Goal: Task Accomplishment & Management: Manage account settings

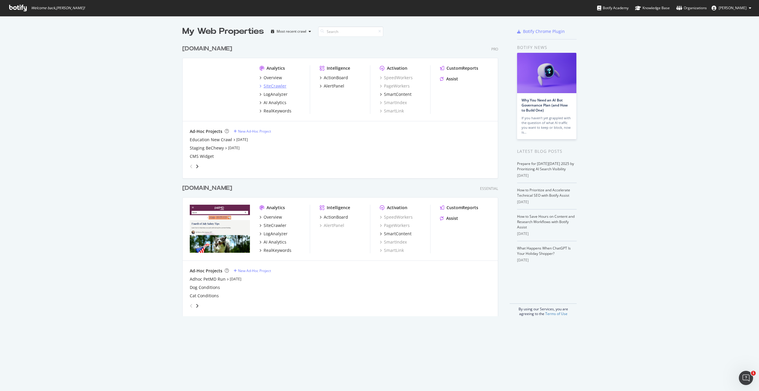
click at [276, 87] on div "SiteCrawler" at bounding box center [275, 86] width 23 height 6
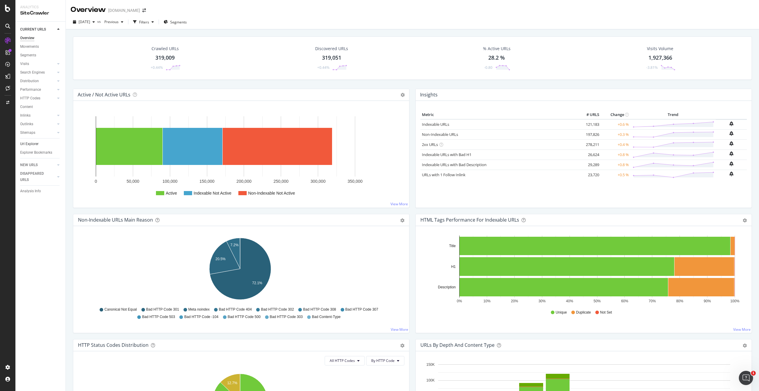
click at [45, 144] on link "Url Explorer" at bounding box center [40, 144] width 41 height 6
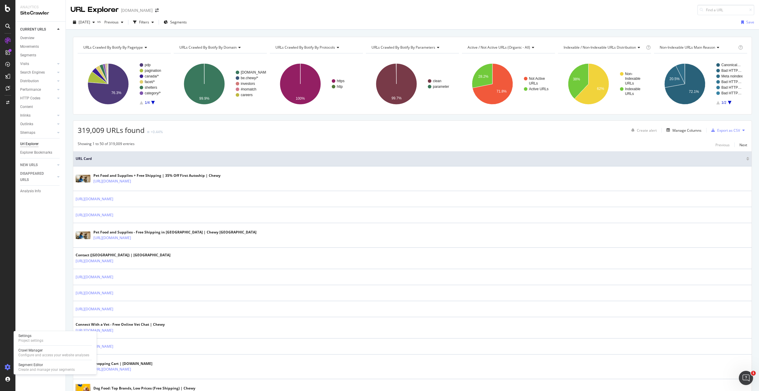
click at [7, 367] on icon at bounding box center [8, 367] width 6 height 6
click at [6, 367] on icon at bounding box center [8, 367] width 6 height 6
click at [13, 154] on div at bounding box center [8, 199] width 14 height 327
click at [39, 92] on div "CustomReports" at bounding box center [36, 90] width 29 height 6
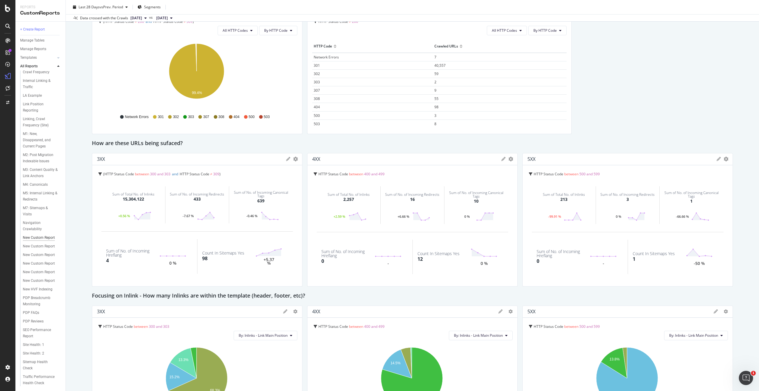
scroll to position [235, 0]
click at [30, 235] on div "New Custom Report" at bounding box center [39, 238] width 32 height 6
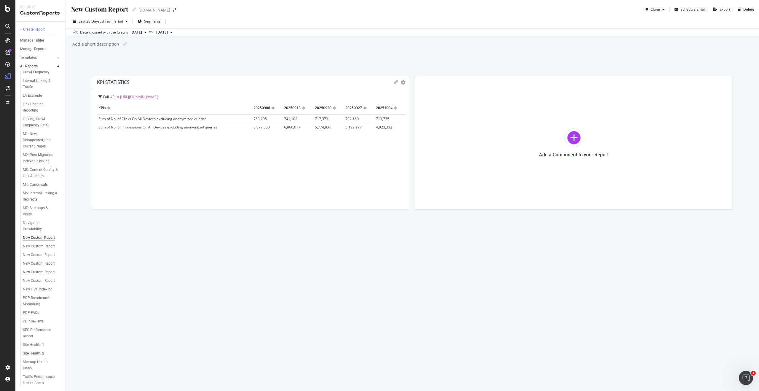
scroll to position [235, 0]
click at [36, 286] on div "New HVF Indexing" at bounding box center [38, 289] width 30 height 6
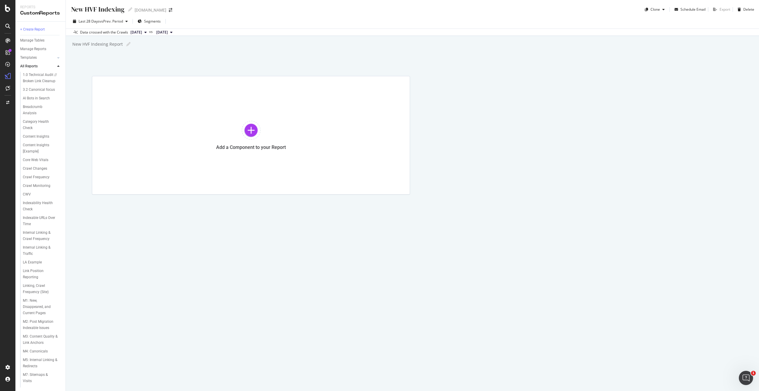
click at [55, 66] on div at bounding box center [53, 66] width 6 height 6
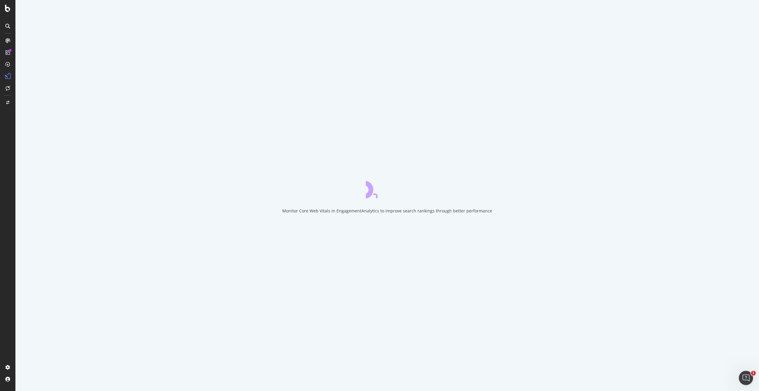
click at [8, 27] on icon at bounding box center [7, 26] width 5 height 5
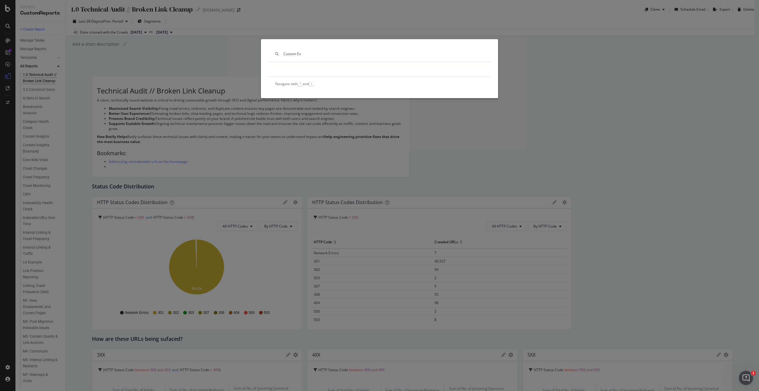
type input "Custom Ex"
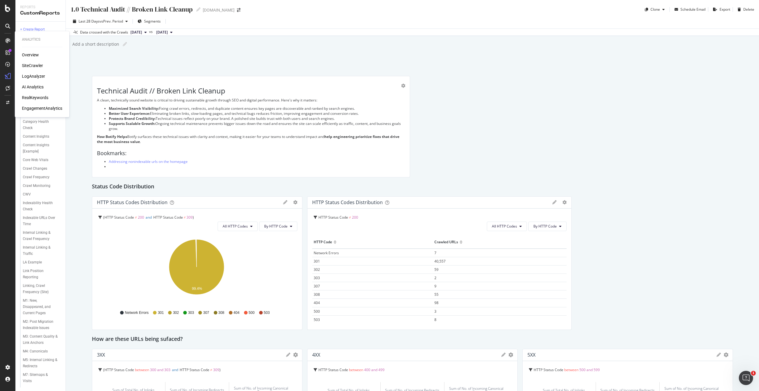
click at [4, 39] on div at bounding box center [7, 40] width 9 height 9
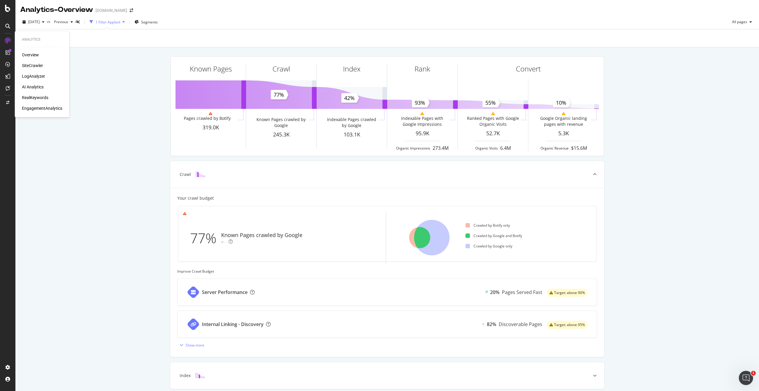
click at [36, 66] on div "SiteCrawler" at bounding box center [32, 66] width 21 height 6
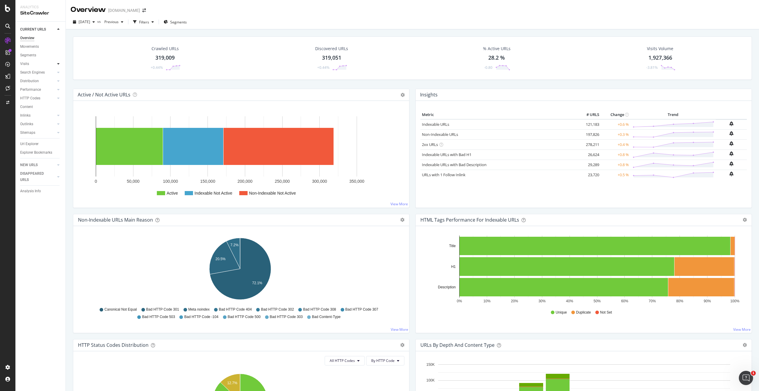
click at [58, 64] on icon at bounding box center [58, 64] width 2 height 4
click at [59, 71] on icon at bounding box center [58, 73] width 2 height 4
click at [31, 145] on div "Url Explorer" at bounding box center [29, 144] width 18 height 6
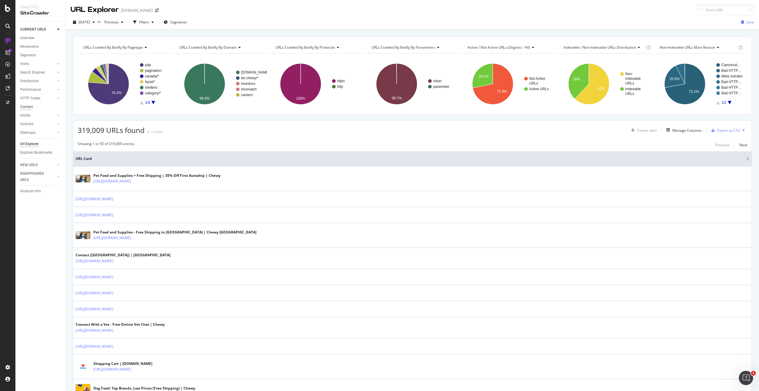
click at [30, 107] on div "Content" at bounding box center [26, 107] width 13 height 6
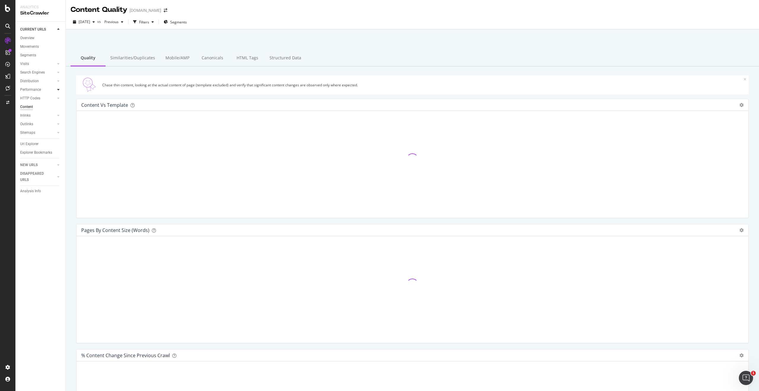
click at [55, 89] on div at bounding box center [58, 90] width 6 height 6
click at [60, 123] on div at bounding box center [58, 124] width 6 height 6
click at [59, 82] on icon at bounding box center [58, 81] width 2 height 4
click at [60, 70] on div at bounding box center [58, 72] width 6 height 6
click at [60, 62] on div at bounding box center [58, 64] width 6 height 6
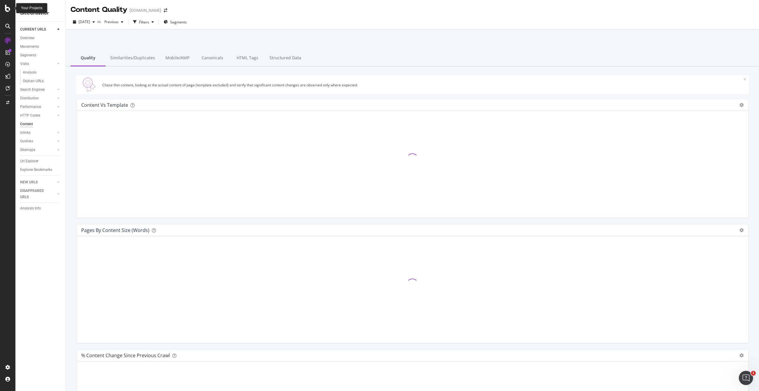
click at [3, 6] on div at bounding box center [8, 8] width 14 height 7
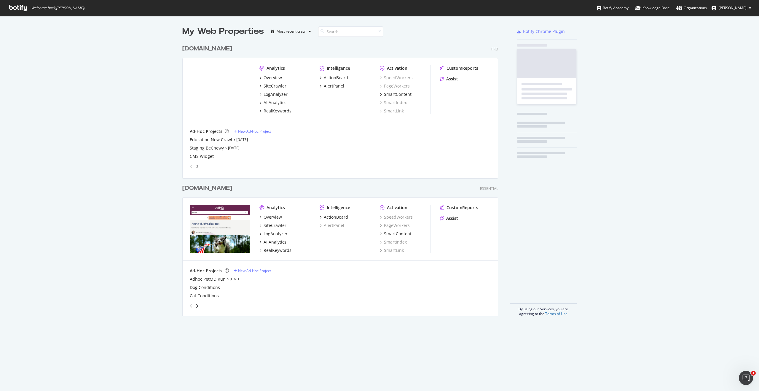
scroll to position [386, 750]
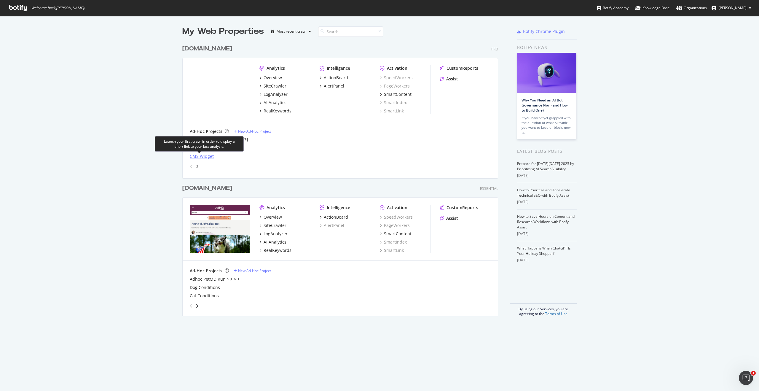
click at [204, 158] on div "CMS Widget" at bounding box center [202, 156] width 24 height 6
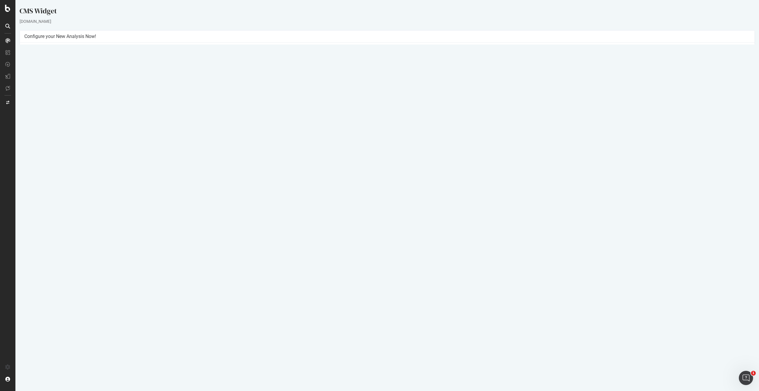
click at [393, 124] on p "View Crawl Settings" at bounding box center [387, 122] width 726 height 5
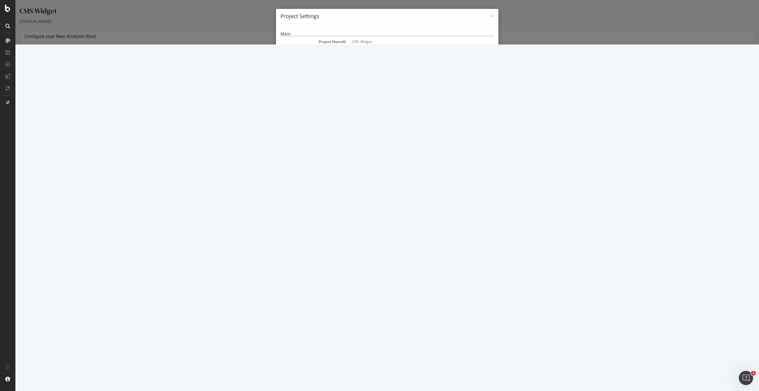
click at [491, 303] on button "Close" at bounding box center [485, 300] width 18 height 10
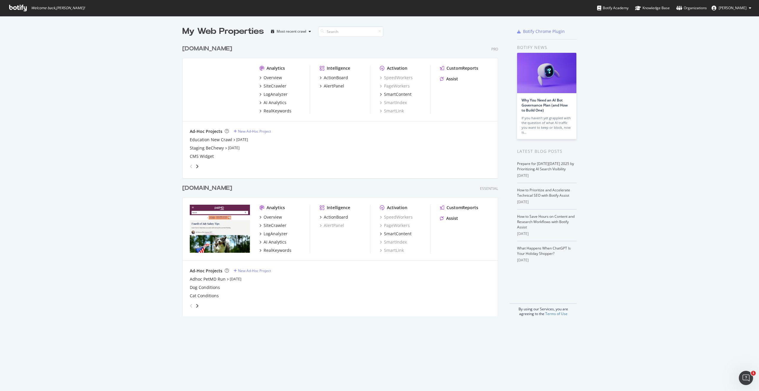
scroll to position [386, 750]
click at [143, 98] on div "My Web Properties Most recent crawl [DOMAIN_NAME] Pro Analytics Overview SiteCr…" at bounding box center [379, 171] width 759 height 310
click at [198, 166] on div "grid" at bounding box center [338, 165] width 303 height 12
click at [196, 165] on div "angle-right" at bounding box center [197, 166] width 4 height 6
click at [195, 165] on div "angle-right" at bounding box center [192, 165] width 4 height 6
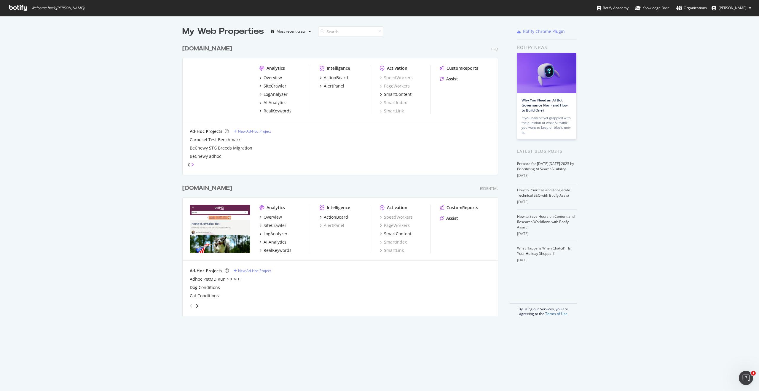
click at [194, 166] on icon "angle-right" at bounding box center [192, 164] width 3 height 5
click at [195, 166] on div "angle-right" at bounding box center [192, 165] width 4 height 6
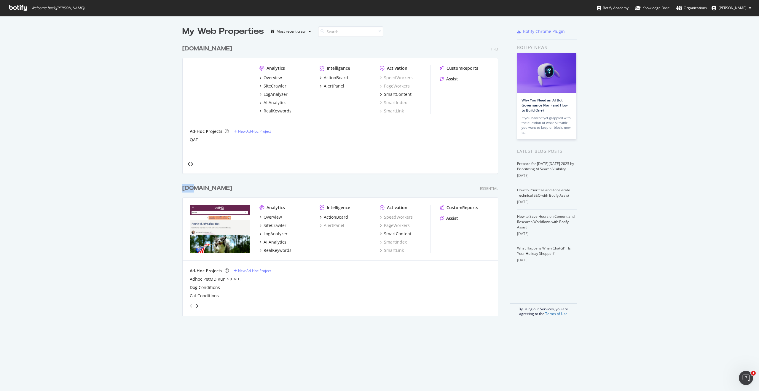
click at [193, 166] on div "angle-right" at bounding box center [191, 164] width 3 height 5
click at [189, 166] on icon "angle-left" at bounding box center [188, 164] width 3 height 5
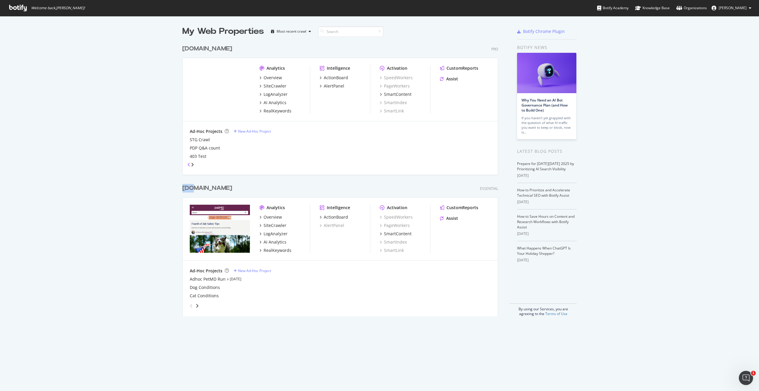
click at [189, 166] on icon "angle-left" at bounding box center [188, 164] width 3 height 5
click at [190, 166] on icon "angle-left" at bounding box center [191, 166] width 3 height 5
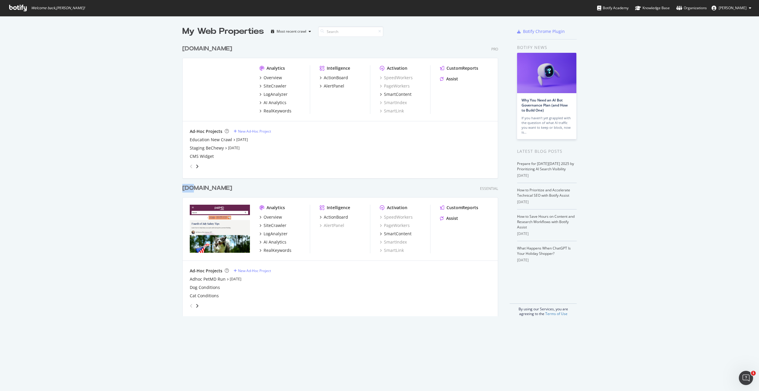
click at [190, 166] on icon "angle-left" at bounding box center [191, 166] width 3 height 5
click at [203, 157] on div "CMS Widget" at bounding box center [202, 156] width 24 height 6
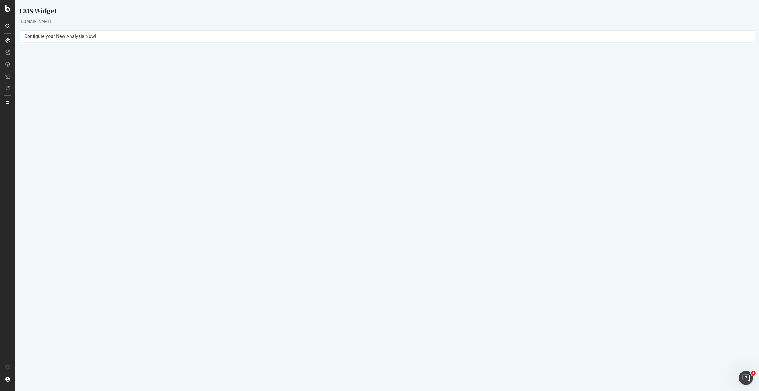
click at [404, 130] on link "Settings" at bounding box center [406, 132] width 13 height 5
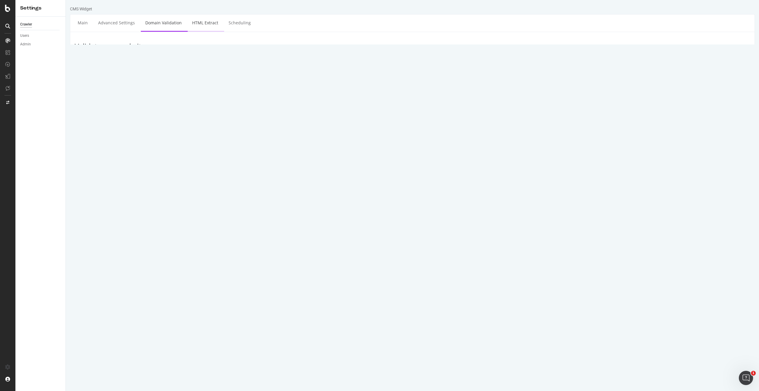
click at [206, 22] on link "HTML Extract" at bounding box center [205, 23] width 35 height 16
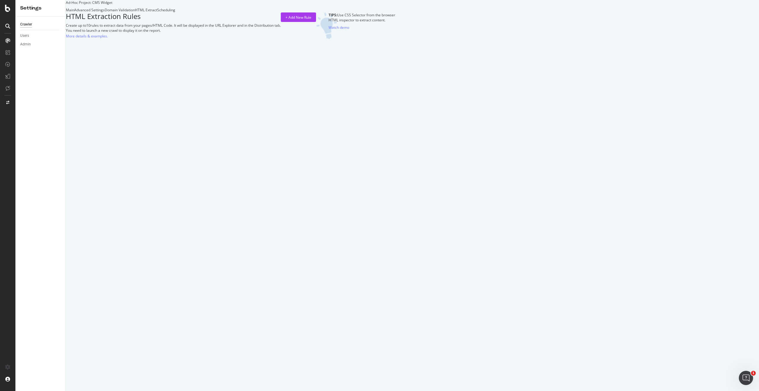
click at [175, 12] on div "Scheduling" at bounding box center [166, 9] width 18 height 5
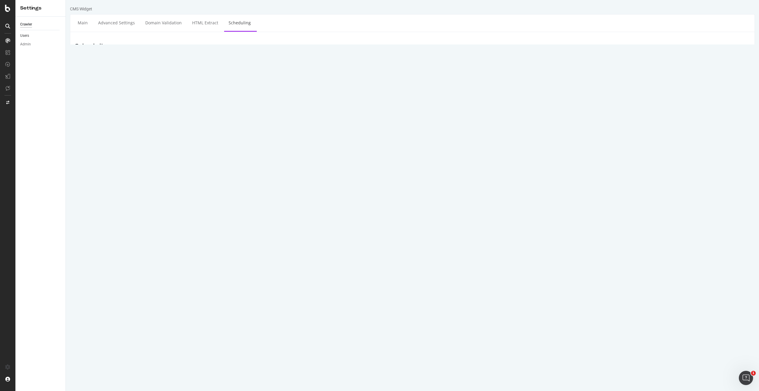
click at [39, 38] on link "Users" at bounding box center [40, 36] width 41 height 6
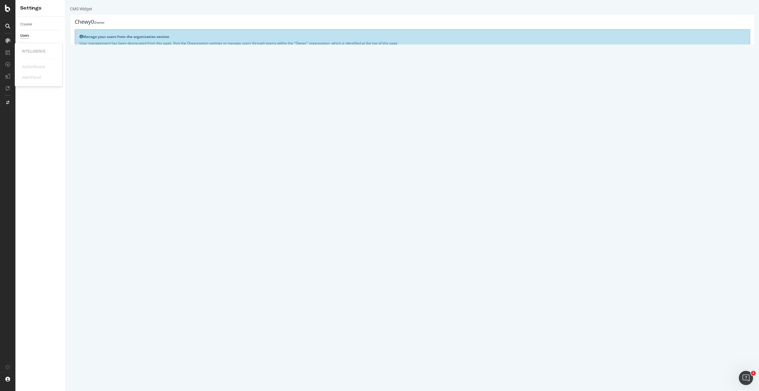
drag, startPoint x: 143, startPoint y: 114, endPoint x: 90, endPoint y: 55, distance: 80.0
click at [143, 74] on html "CMS Widget Chewy0 Owner Manage your users from the organization section User ma…" at bounding box center [412, 37] width 693 height 74
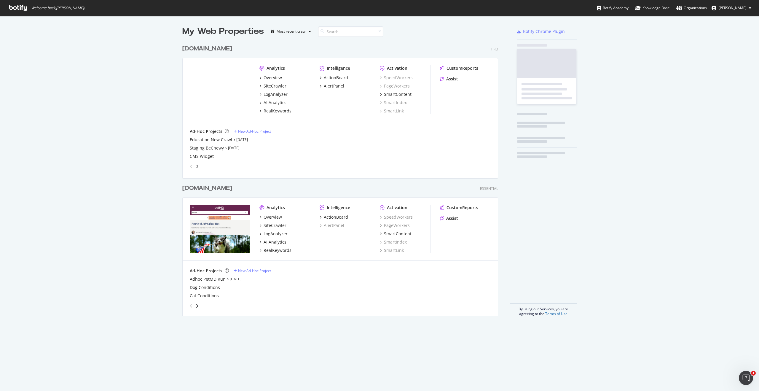
scroll to position [386, 750]
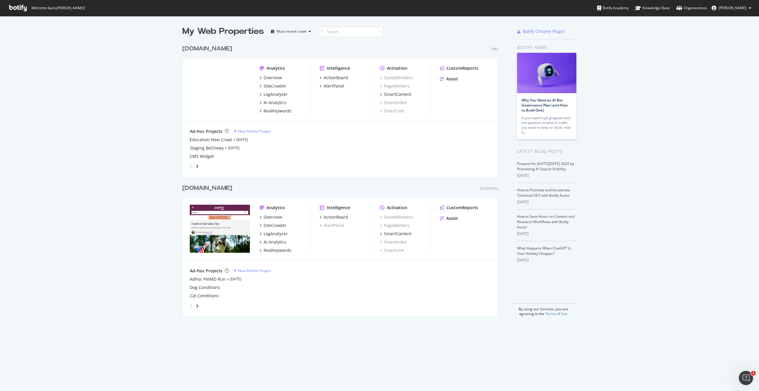
click at [203, 49] on div "[DOMAIN_NAME]" at bounding box center [207, 48] width 50 height 9
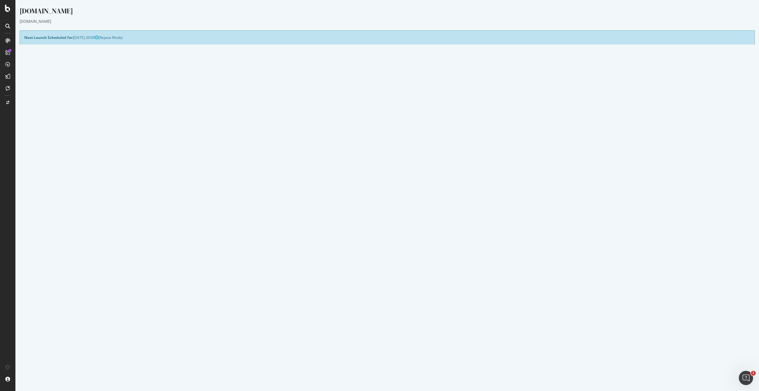
drag, startPoint x: 389, startPoint y: 130, endPoint x: 407, endPoint y: 131, distance: 18.1
click at [407, 131] on td "CMS Widget, FAQ Exists, PDP Item Number, CWAV, Enhanced Content, Product Count,…" at bounding box center [568, 134] width 363 height 12
drag, startPoint x: 384, startPoint y: 131, endPoint x: 407, endPoint y: 131, distance: 22.6
click at [407, 131] on tr "HTML Extract Rules CMS Widget, FAQ Exists, PDP Item Number, CWAV, Enhanced Cont…" at bounding box center [387, 134] width 726 height 12
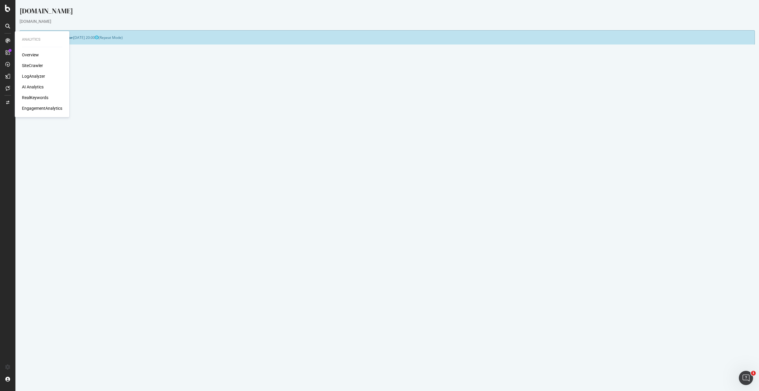
click at [34, 54] on div "Overview" at bounding box center [30, 55] width 17 height 6
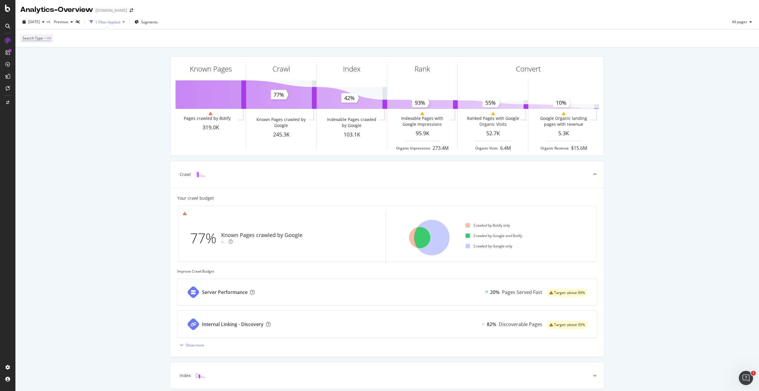
click at [115, 22] on div "1 Filter Applied" at bounding box center [108, 22] width 25 height 5
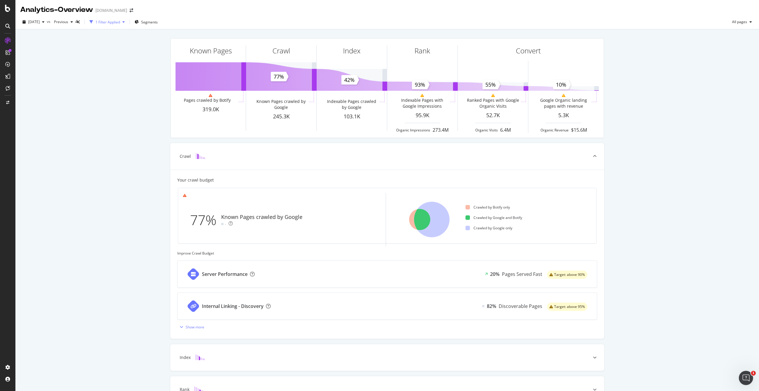
click at [109, 24] on div "1 Filter Applied" at bounding box center [108, 22] width 25 height 5
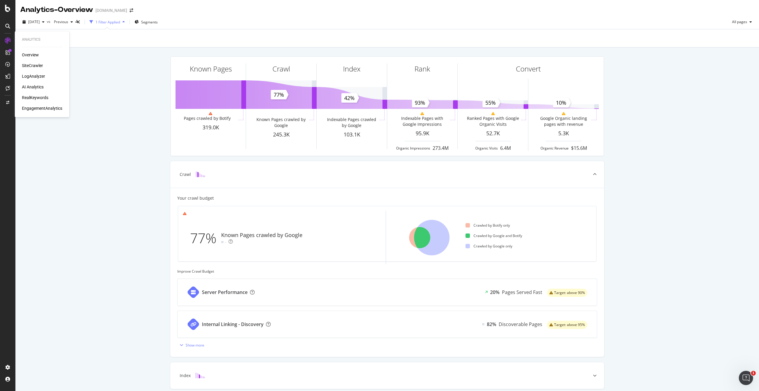
click at [34, 66] on div "SiteCrawler" at bounding box center [32, 66] width 21 height 6
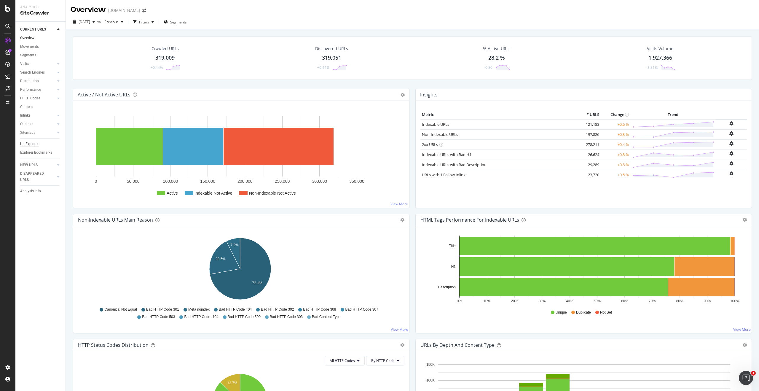
click at [37, 147] on div "Url Explorer" at bounding box center [29, 144] width 18 height 6
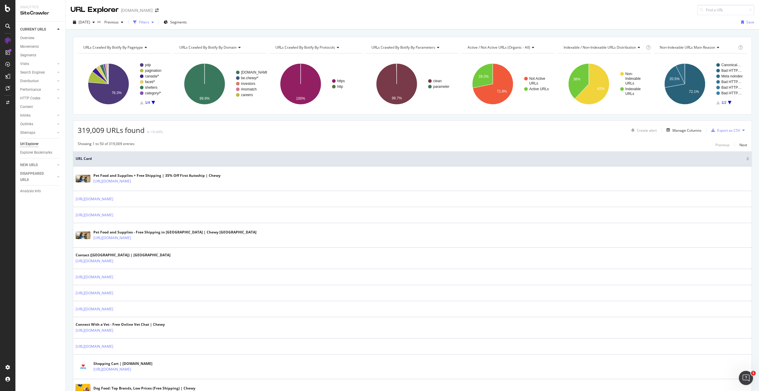
click at [156, 19] on div "Filters" at bounding box center [144, 22] width 26 height 9
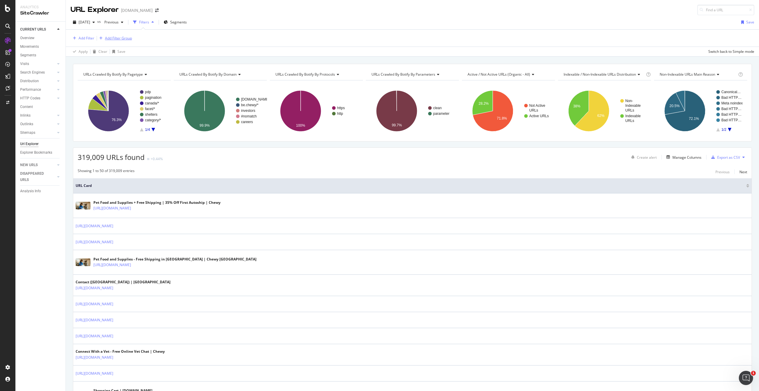
click at [110, 38] on div "Add Filter Group" at bounding box center [118, 38] width 27 height 5
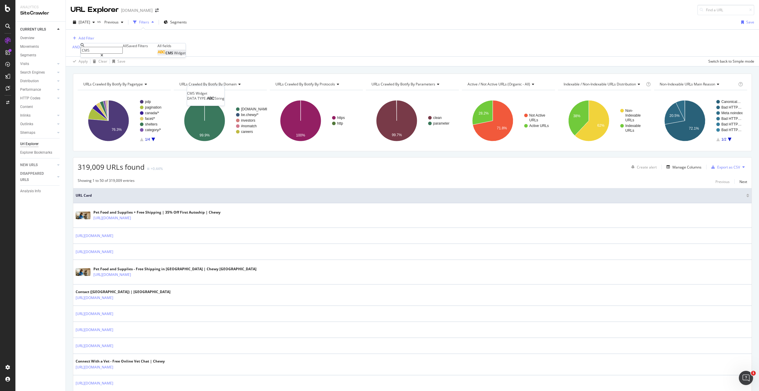
type input "CMS"
click at [174, 55] on span "Widget" at bounding box center [180, 52] width 12 height 5
click at [101, 65] on icon at bounding box center [99, 63] width 4 height 4
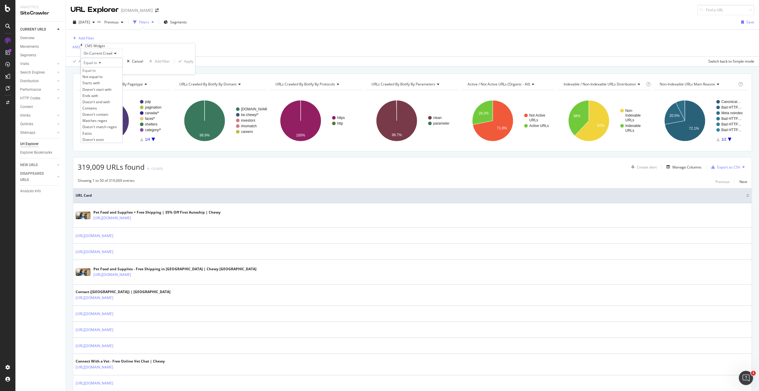
click at [101, 65] on icon at bounding box center [99, 63] width 4 height 4
click at [100, 67] on div "Equal to" at bounding box center [102, 62] width 42 height 9
click at [109, 136] on div "Exists" at bounding box center [102, 133] width 42 height 6
click at [184, 61] on div "Apply" at bounding box center [188, 57] width 9 height 5
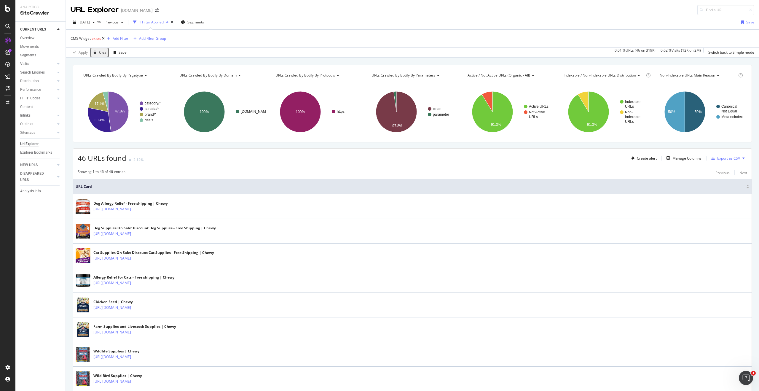
click at [93, 38] on span "exists" at bounding box center [96, 38] width 9 height 5
click at [87, 54] on icon at bounding box center [85, 53] width 4 height 4
click at [211, 42] on div "CMS Widget exists Add Filter Add Filter Group" at bounding box center [413, 39] width 684 height 18
click at [105, 38] on icon at bounding box center [103, 39] width 3 height 4
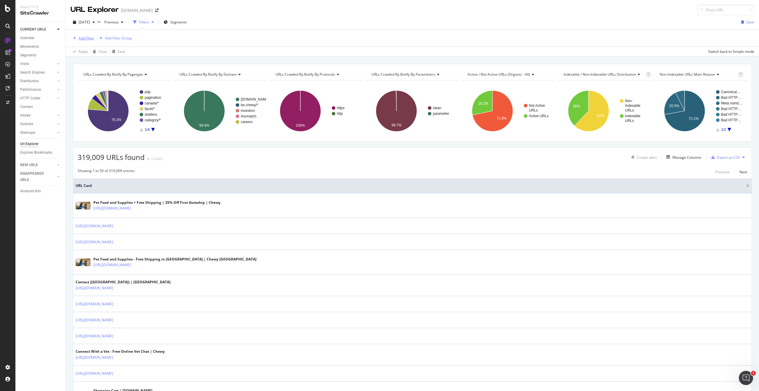
click at [89, 39] on div "Add Filter" at bounding box center [87, 38] width 16 height 5
type input "CMS Wi"
click at [122, 39] on div "Saved Filters" at bounding box center [127, 36] width 21 height 5
click at [113, 39] on div "All" at bounding box center [115, 36] width 4 height 5
click at [148, 44] on div "CMS Widget" at bounding box center [162, 41] width 29 height 5
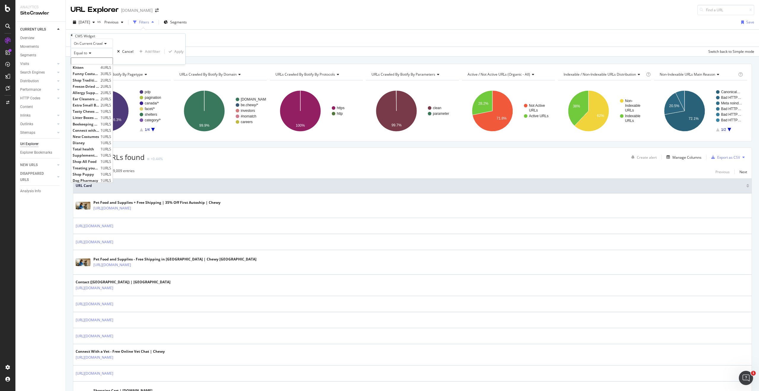
click at [106, 64] on input "text" at bounding box center [92, 61] width 42 height 7
click at [191, 51] on div "Apply Clear Save Switch back to Simple mode" at bounding box center [412, 52] width 693 height 10
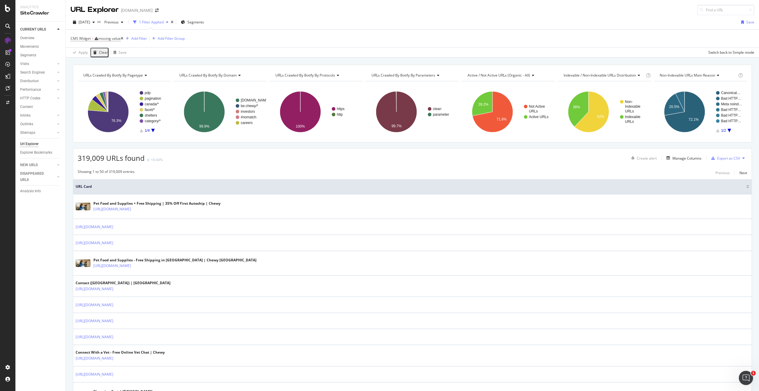
click at [123, 39] on icon at bounding box center [122, 39] width 3 height 4
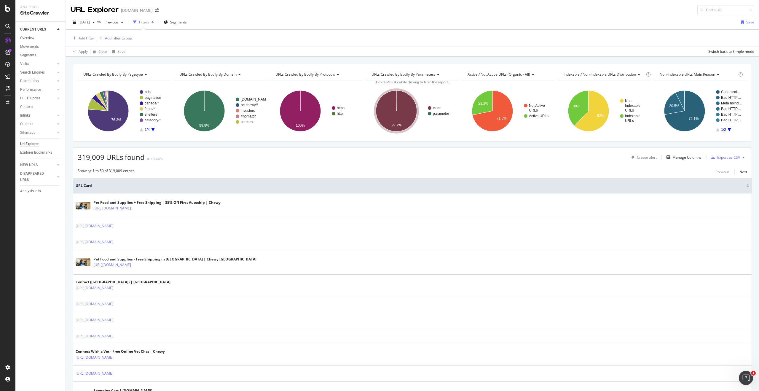
click at [155, 129] on rect "A chart." at bounding box center [153, 110] width 26 height 41
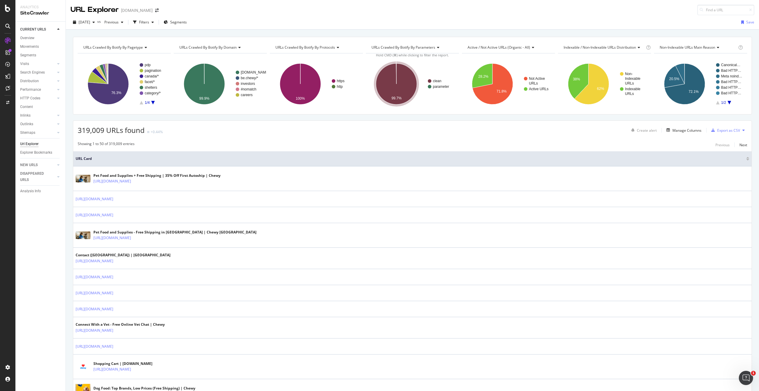
click at [153, 101] on rect "A chart." at bounding box center [153, 83] width 26 height 41
click at [153, 102] on icon "A chart." at bounding box center [153, 103] width 4 height 4
click at [142, 103] on icon "A chart." at bounding box center [142, 103] width 4 height 4
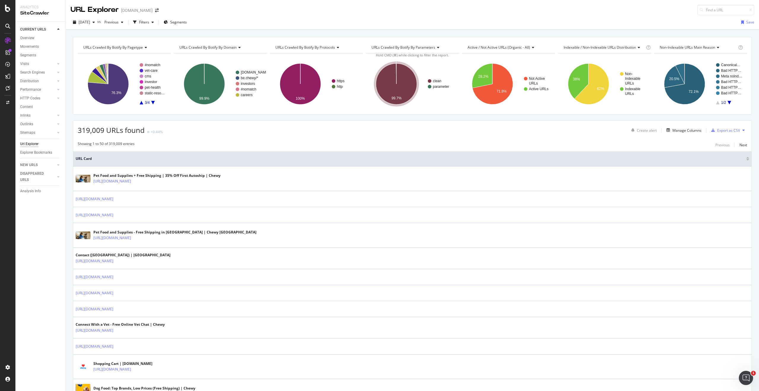
click at [716, 45] on div "Non-Indexable URLs Main Reason" at bounding box center [698, 47] width 79 height 9
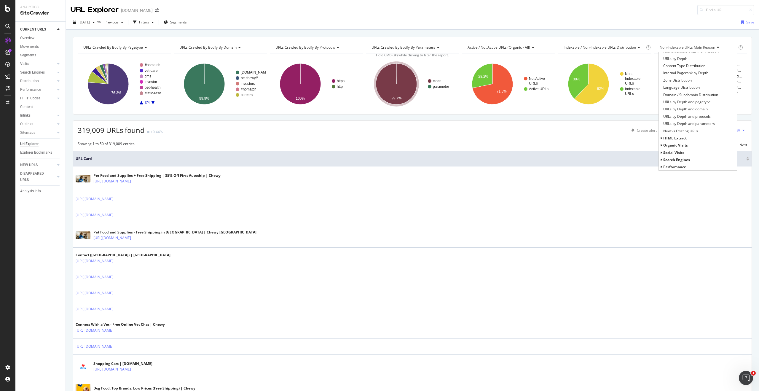
click at [680, 136] on span "HTML Extract" at bounding box center [675, 138] width 23 height 5
click at [679, 147] on span "URLs Crawled By Botify By CMS Widget" at bounding box center [696, 146] width 64 height 6
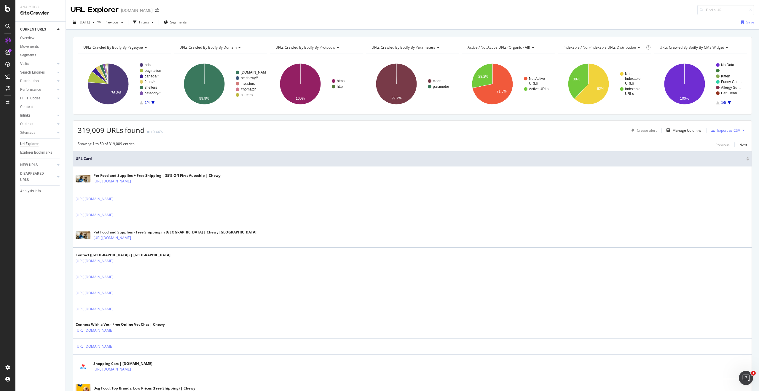
click at [728, 102] on icon "A chart." at bounding box center [730, 103] width 4 height 4
click at [728, 104] on icon "A chart." at bounding box center [730, 103] width 4 height 4
click at [149, 22] on div "Filters" at bounding box center [144, 22] width 10 height 5
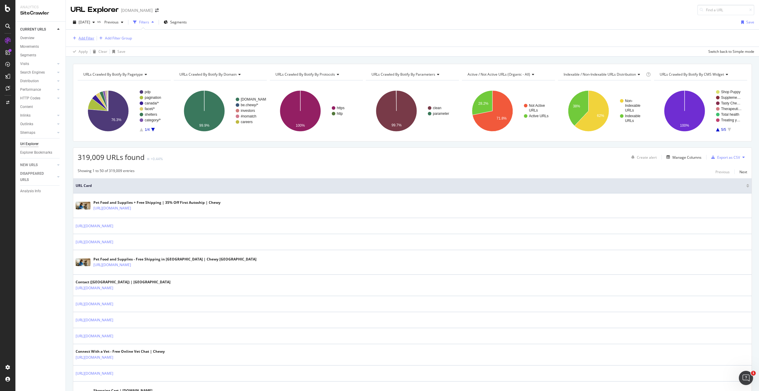
click at [87, 39] on div "Add Filter" at bounding box center [87, 38] width 16 height 5
type input "C"
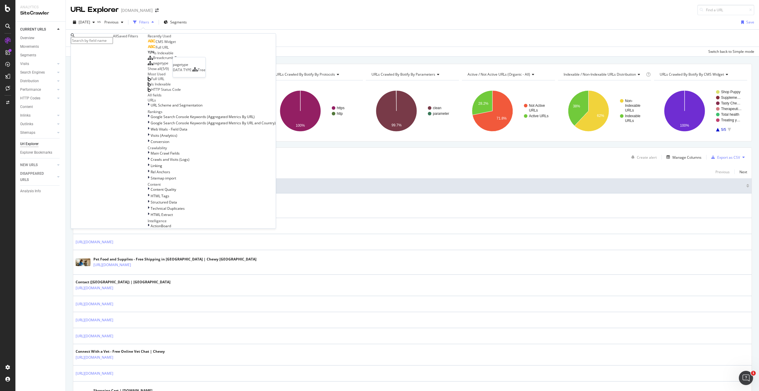
scroll to position [79, 0]
click at [117, 39] on div "Saved Filters" at bounding box center [127, 36] width 21 height 5
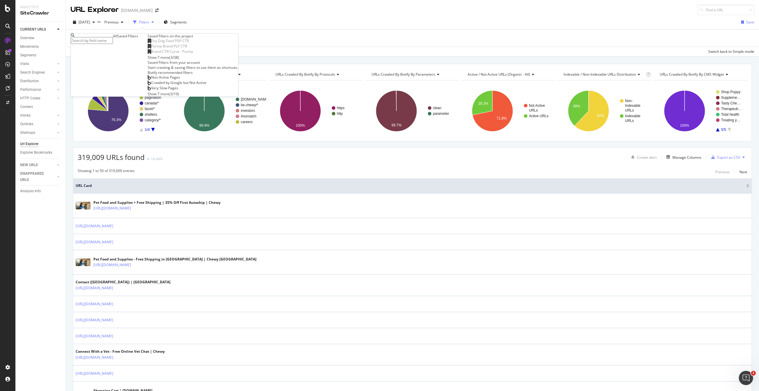
scroll to position [7, 0]
click at [148, 60] on div "Show 7 more" at bounding box center [159, 57] width 22 height 5
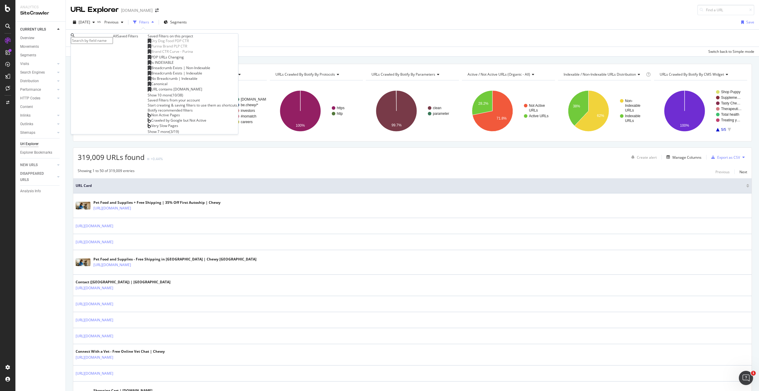
click at [148, 98] on div "Show 10 more" at bounding box center [160, 95] width 24 height 5
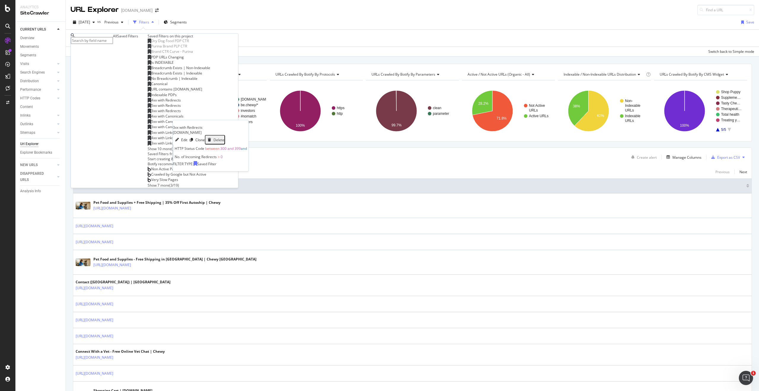
scroll to position [105, 0]
click at [148, 146] on div "Show 10 more" at bounding box center [160, 148] width 24 height 5
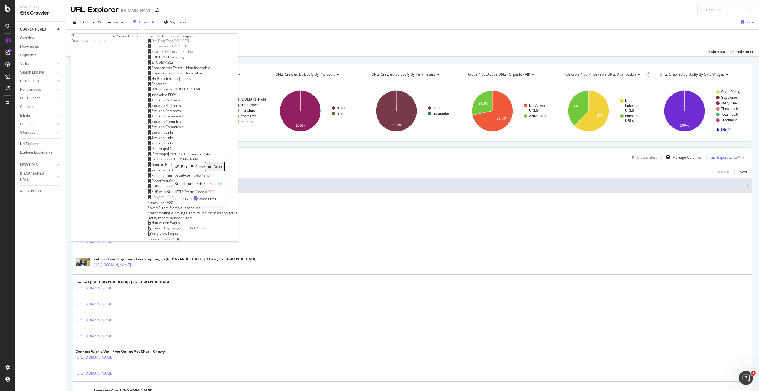
scroll to position [145, 0]
click at [161, 200] on div "( 30 / 38 )" at bounding box center [167, 202] width 12 height 5
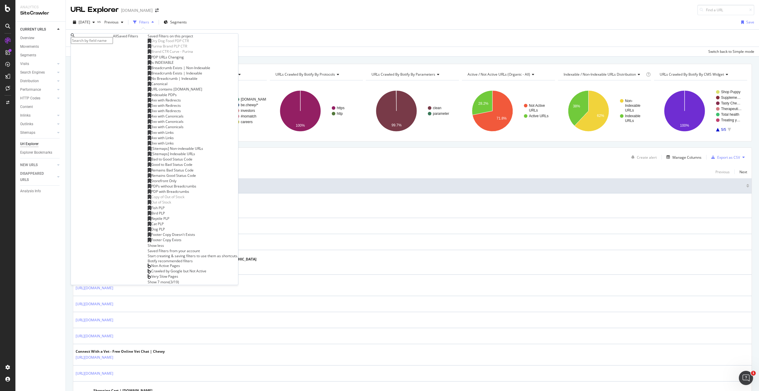
scroll to position [276, 0]
click at [148, 279] on div "Show 7 more" at bounding box center [159, 281] width 22 height 5
click at [717, 132] on rect "A chart." at bounding box center [700, 111] width 93 height 52
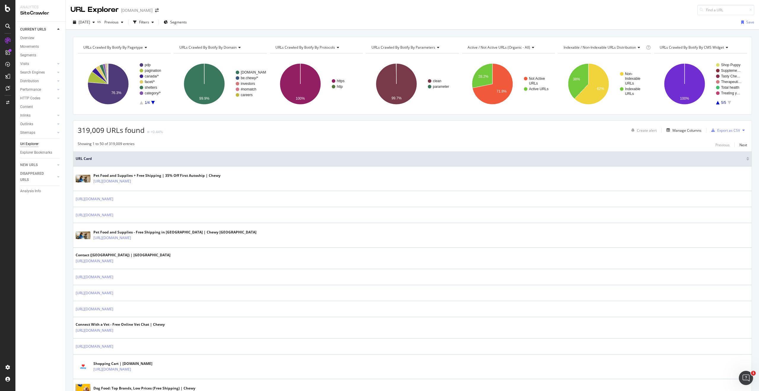
click at [715, 105] on rect "A chart." at bounding box center [700, 84] width 93 height 52
click at [716, 102] on icon "A chart." at bounding box center [718, 103] width 4 height 4
click at [34, 131] on div "Sitemaps" at bounding box center [27, 133] width 15 height 6
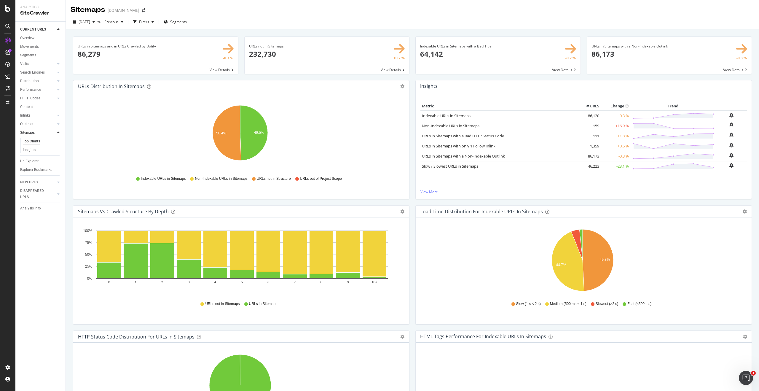
click at [36, 122] on link "Outlinks" at bounding box center [37, 124] width 35 height 6
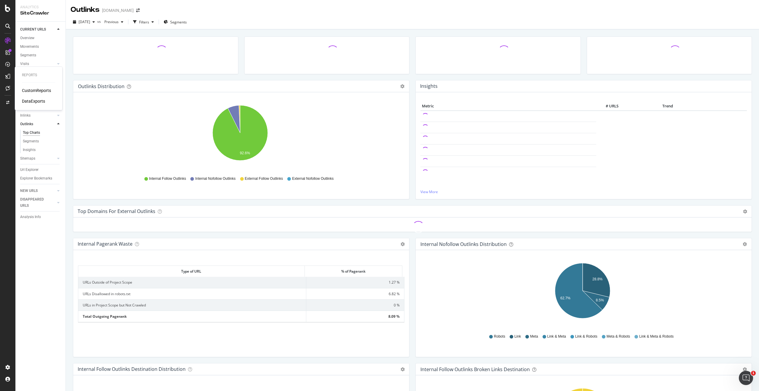
click at [34, 99] on div "DataExports" at bounding box center [33, 101] width 23 height 6
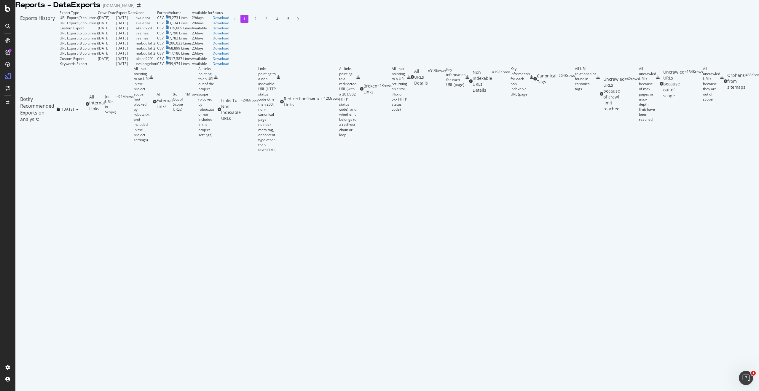
click at [229, 20] on td "Download" at bounding box center [221, 17] width 17 height 5
click at [229, 20] on div "Download" at bounding box center [221, 17] width 17 height 5
click at [700, 10] on div "Reports - DataExports [DOMAIN_NAME]" at bounding box center [387, 5] width 744 height 10
click at [45, 91] on div "CustomReports" at bounding box center [36, 90] width 29 height 6
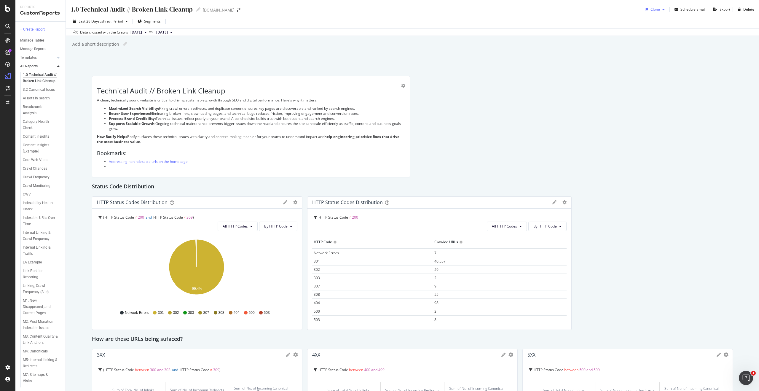
click at [663, 9] on icon "button" at bounding box center [664, 10] width 2 height 4
click at [31, 278] on div "New Custom Report" at bounding box center [39, 281] width 32 height 6
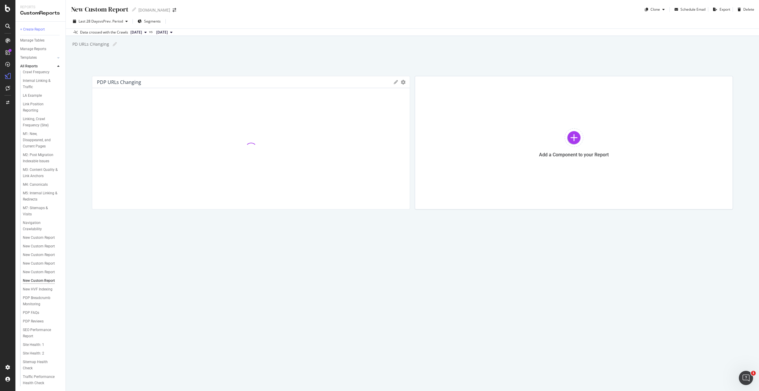
scroll to position [235, 0]
click at [16, 368] on div "Segment Editor Create and manage your segments" at bounding box center [55, 367] width 78 height 11
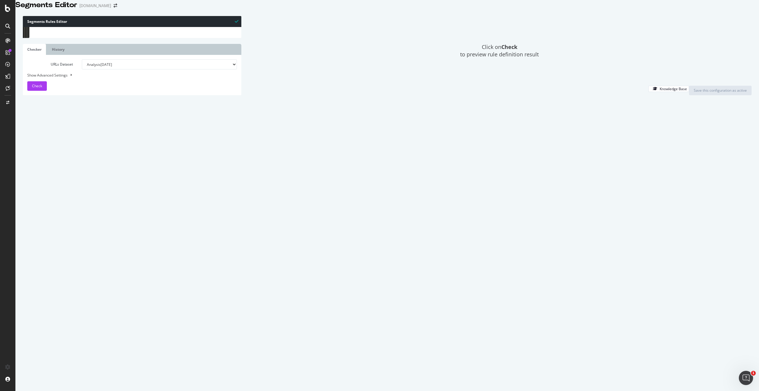
scroll to position [1141, 0]
click at [74, 55] on ul "Checker History" at bounding box center [132, 49] width 219 height 11
click at [61, 55] on link "History" at bounding box center [58, 49] width 22 height 11
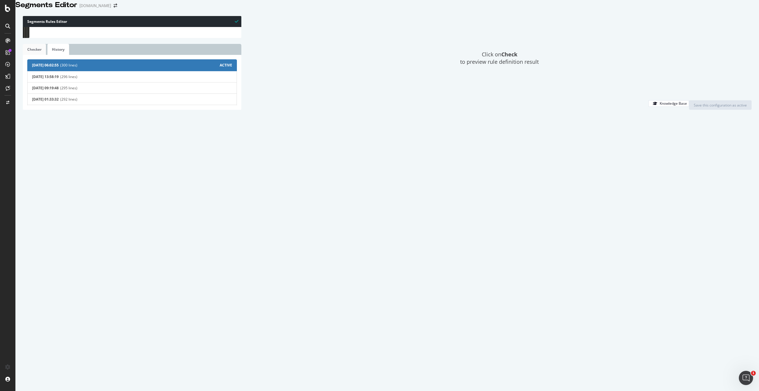
click at [32, 55] on link "Checker" at bounding box center [34, 49] width 23 height 11
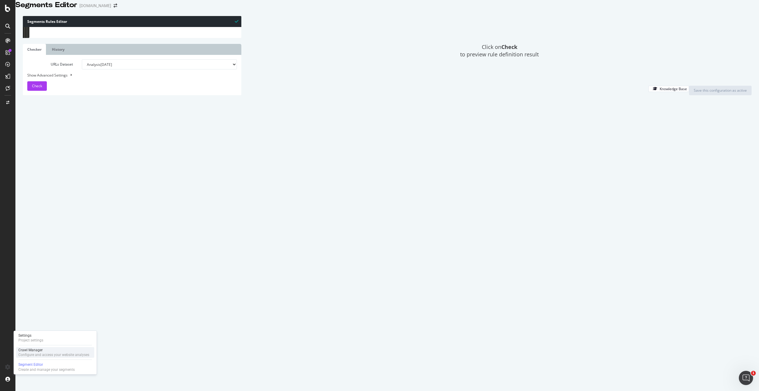
click at [28, 354] on div "Configure and access your website analyses" at bounding box center [53, 354] width 71 height 5
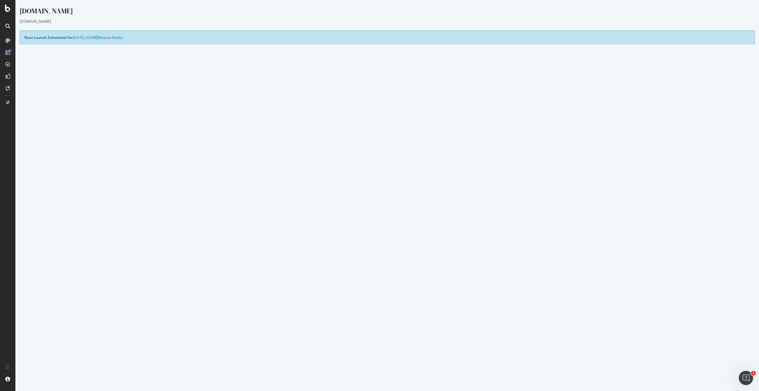
click at [405, 166] on link "Settings" at bounding box center [406, 164] width 13 height 5
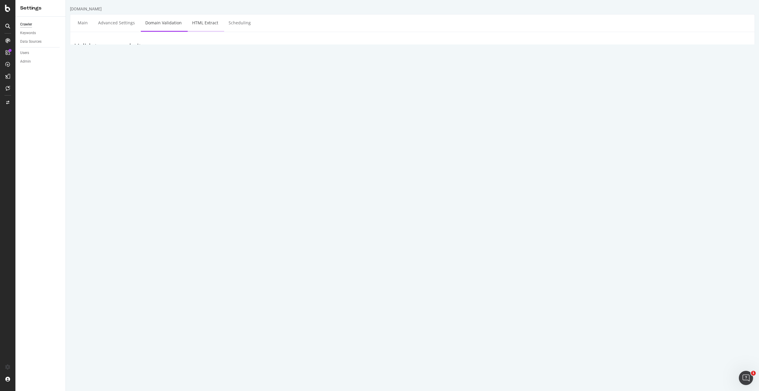
click at [197, 25] on link "HTML Extract" at bounding box center [205, 23] width 35 height 16
select select "exist"
select select "i"
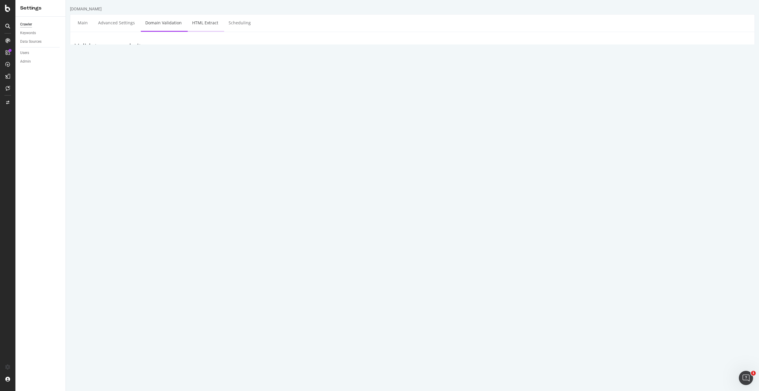
select select "i"
select select "exist"
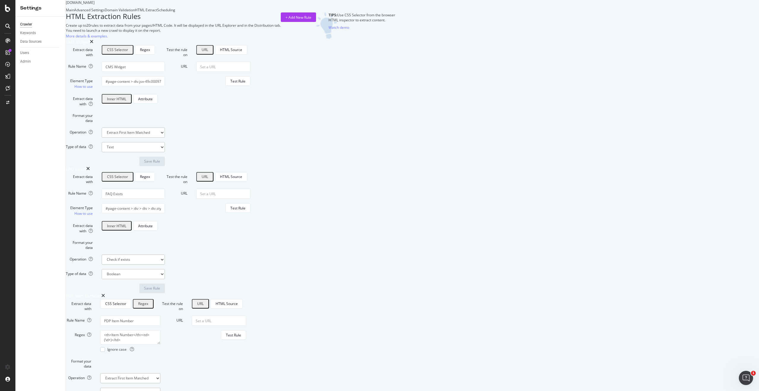
click at [281, 39] on div "HTML Extraction Rules Create up to 20 rules to extract data from your pages/HTM…" at bounding box center [173, 25] width 215 height 27
click at [395, 39] on div "+ Add New Rule TIPS: Use CSS Selector from the browser HTML inspector to extrac…" at bounding box center [338, 25] width 114 height 27
click at [251, 72] on input "URL" at bounding box center [223, 67] width 54 height 10
paste input "[URL][DOMAIN_NAME]"
type input "[URL][DOMAIN_NAME]"
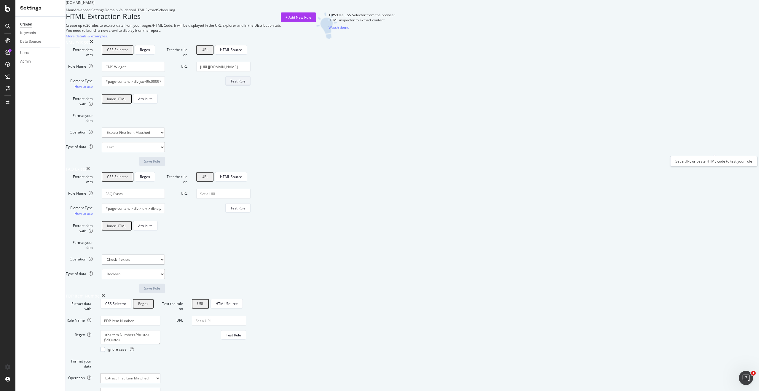
click at [246, 84] on div "Test Rule" at bounding box center [237, 81] width 15 height 5
drag, startPoint x: 299, startPoint y: 150, endPoint x: 439, endPoint y: 153, distance: 140.0
click at [395, 153] on div "Extract data with CSS Selector Regex Rule Name CMS Widget Element Type How to u…" at bounding box center [231, 105] width 330 height 121
click at [165, 86] on input "#page-content > div.jsx-49c00097b25449d7.kib-container-full.elp-header > div:nt…" at bounding box center [133, 81] width 63 height 10
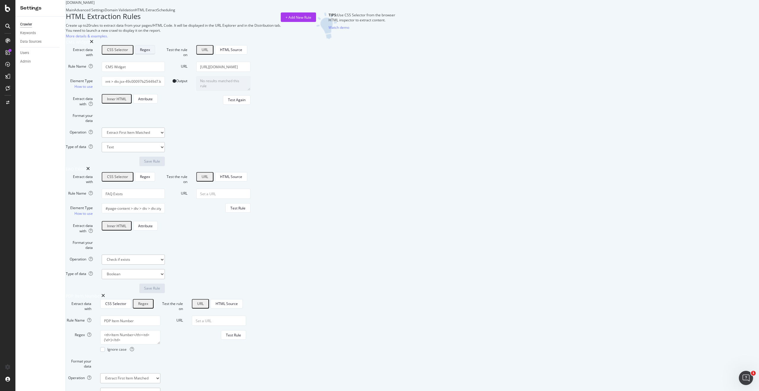
scroll to position [0, 0]
click at [150, 54] on div "Regex" at bounding box center [145, 50] width 10 height 8
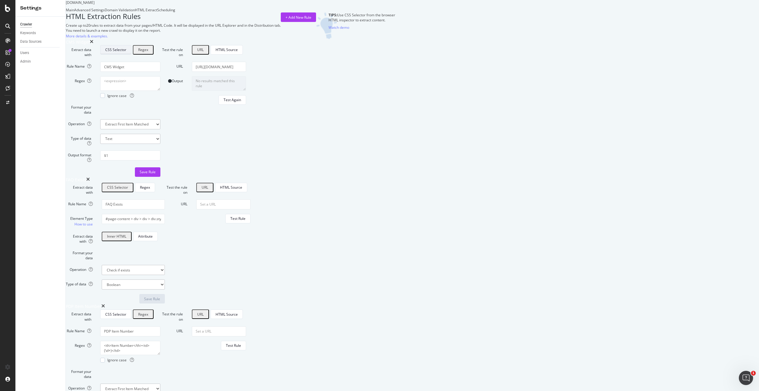
click at [126, 54] on div "CSS Selector" at bounding box center [115, 50] width 21 height 8
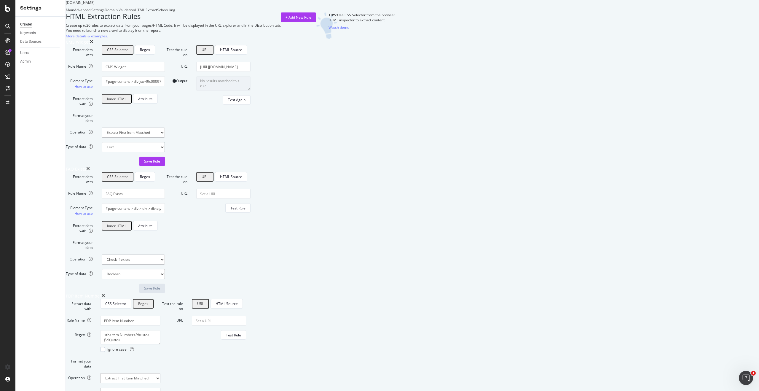
click at [165, 152] on select "Text Integer number Floating point number Date" at bounding box center [133, 147] width 63 height 10
click at [165, 138] on select "Extract First Item Matched Extract First 3 Items Matched Count Number of Occure…" at bounding box center [133, 133] width 63 height 10
click at [246, 102] on div "Test Again" at bounding box center [236, 99] width 17 height 5
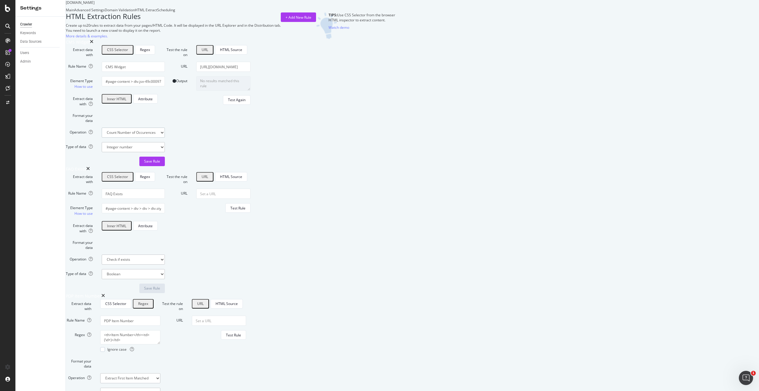
click at [165, 138] on select "Extract First Item Matched Extract First 3 Items Matched Count Number of Occure…" at bounding box center [133, 133] width 63 height 10
select select "first"
click at [165, 138] on select "Extract First Item Matched Extract First 3 Items Matched Count Number of Occure…" at bounding box center [133, 133] width 63 height 10
click at [251, 72] on input "[URL][DOMAIN_NAME]" at bounding box center [223, 67] width 54 height 10
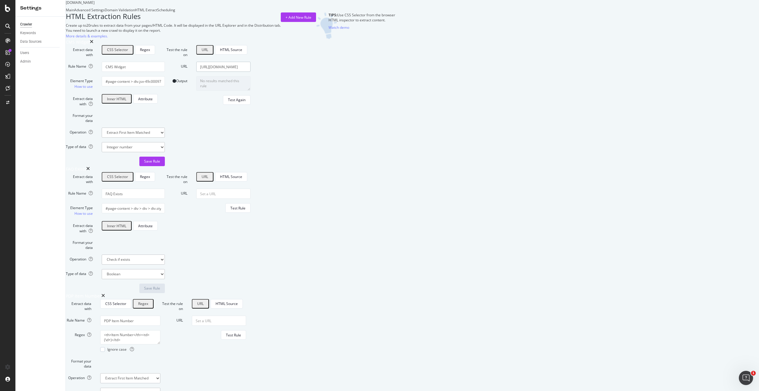
click at [251, 72] on input "[URL][DOMAIN_NAME]" at bounding box center [223, 67] width 54 height 10
paste input "plastic-crates-2730"
type input "[URL][DOMAIN_NAME]"
click at [165, 138] on select "Extract First Item Matched Extract First 3 Items Matched Count Number of Occure…" at bounding box center [133, 133] width 63 height 10
select select "list"
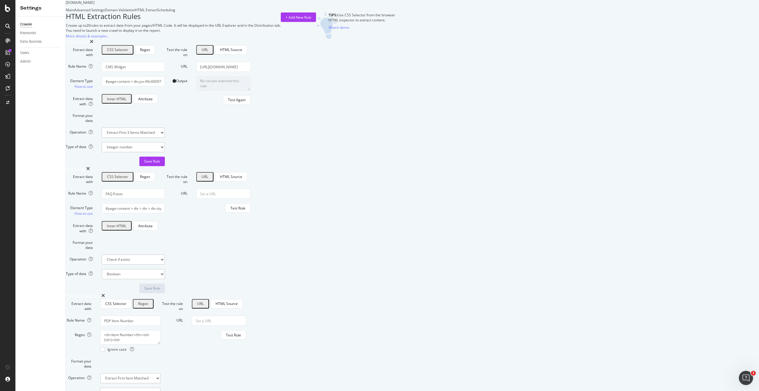
click at [165, 138] on select "Extract First Item Matched Extract First 3 Items Matched Count Number of Occure…" at bounding box center [133, 133] width 63 height 10
click at [251, 105] on button "Test Again" at bounding box center [237, 99] width 28 height 9
click at [251, 72] on input "[URL][DOMAIN_NAME]" at bounding box center [223, 67] width 54 height 10
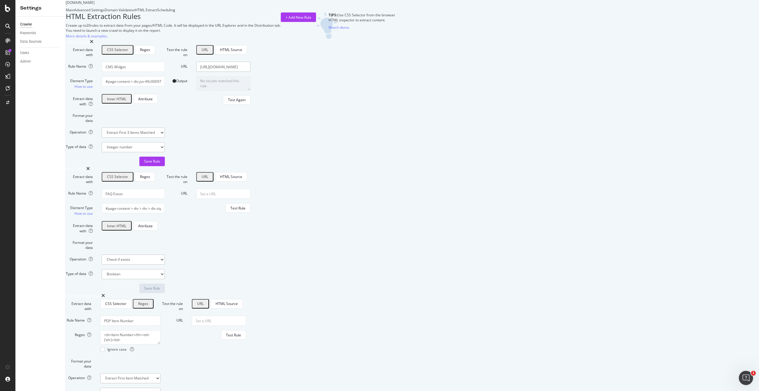
paste input "dog-rope-and-tug-toys-321"
type input "[URL][DOMAIN_NAME]"
click at [246, 102] on div "Test Again" at bounding box center [236, 99] width 17 height 5
click at [135, 12] on div "Domain Validation" at bounding box center [120, 9] width 30 height 5
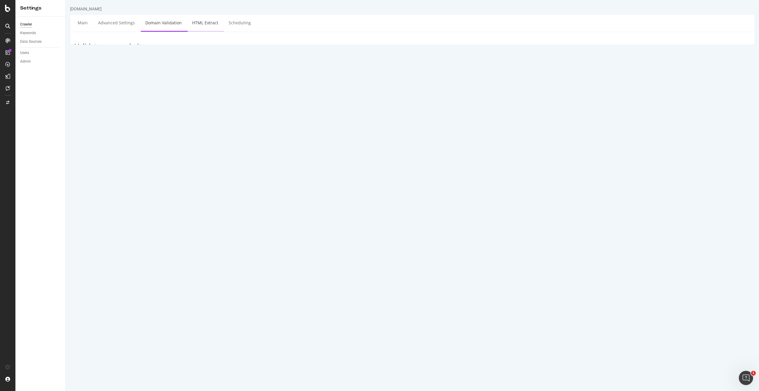
click at [209, 26] on link "HTML Extract" at bounding box center [205, 23] width 35 height 16
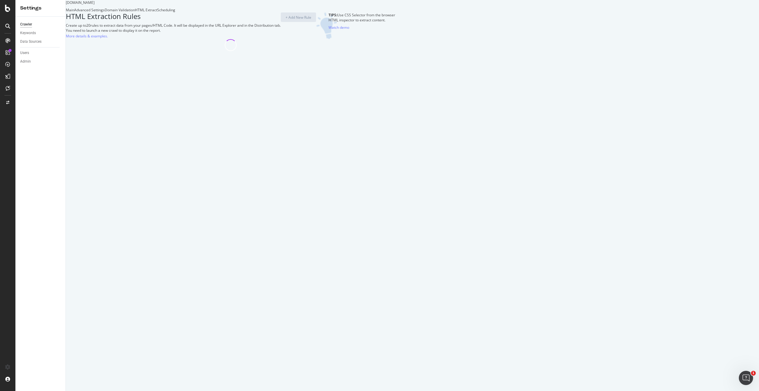
select select "exist"
select select "i"
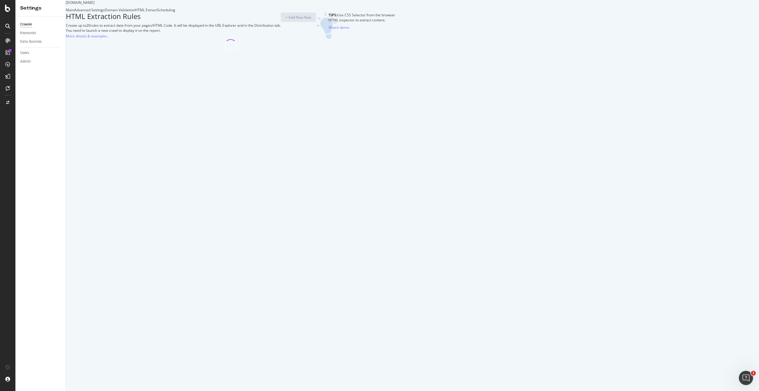
select select "exist"
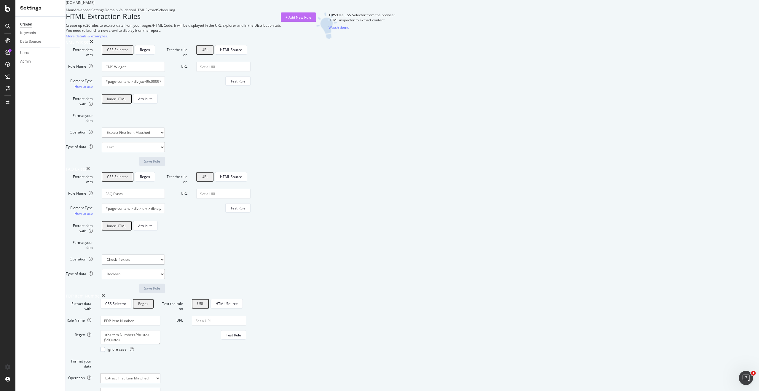
click at [311, 20] on div "+ Add New Rule" at bounding box center [299, 17] width 26 height 5
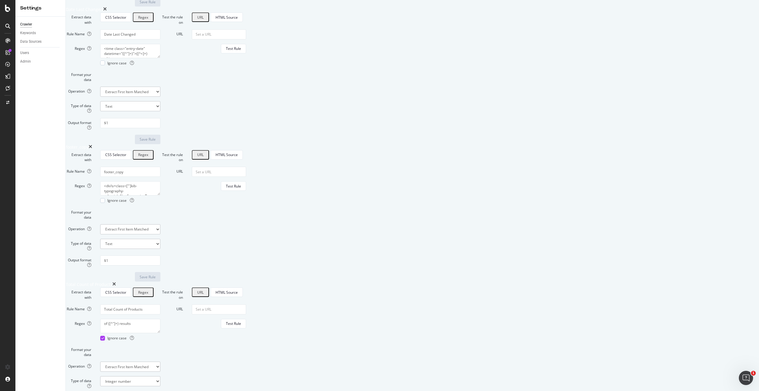
scroll to position [1824, 0]
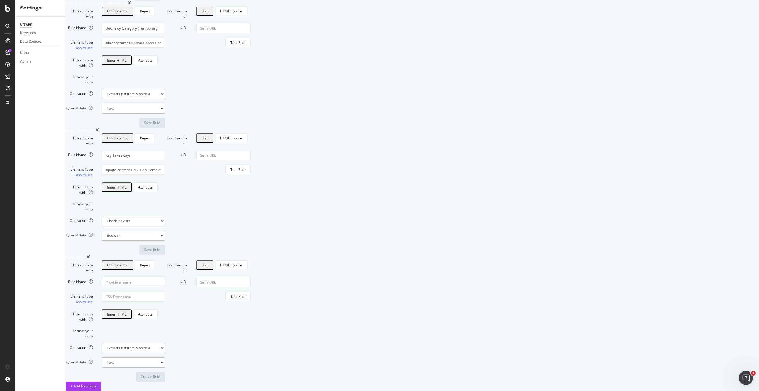
click at [165, 277] on input "Rule Name" at bounding box center [133, 282] width 63 height 10
type input "F"
